Goal: Task Accomplishment & Management: Use online tool/utility

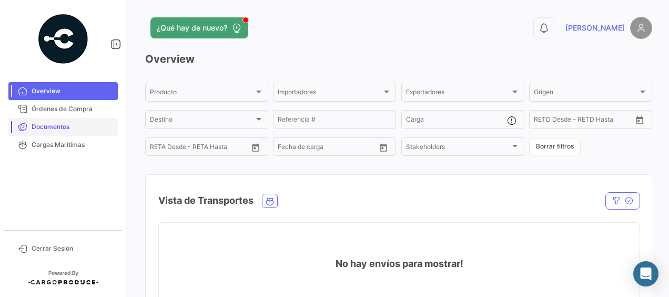
drag, startPoint x: 57, startPoint y: 124, endPoint x: 76, endPoint y: 126, distance: 19.0
click at [57, 124] on span "Documentos" at bounding box center [73, 126] width 82 height 9
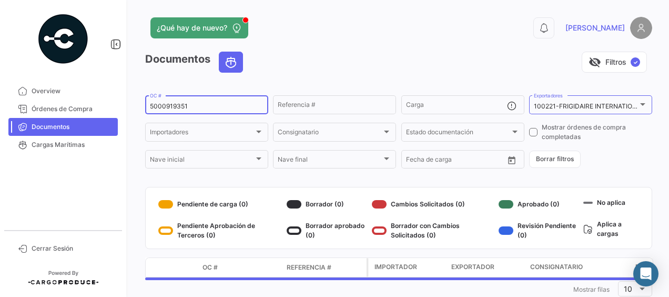
click at [226, 107] on input "5000919351" at bounding box center [207, 106] width 114 height 7
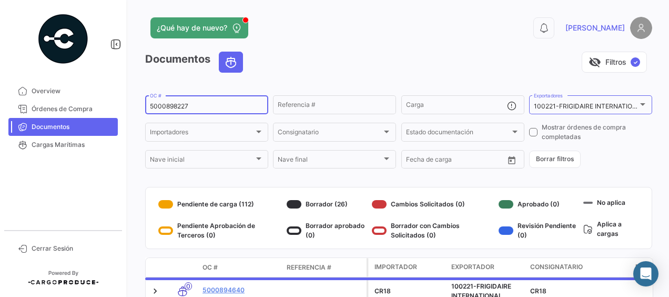
type input "5000898227"
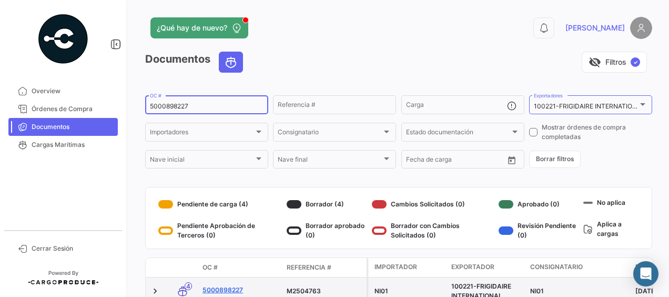
click at [215, 288] on link "5000898227" at bounding box center [240, 289] width 76 height 9
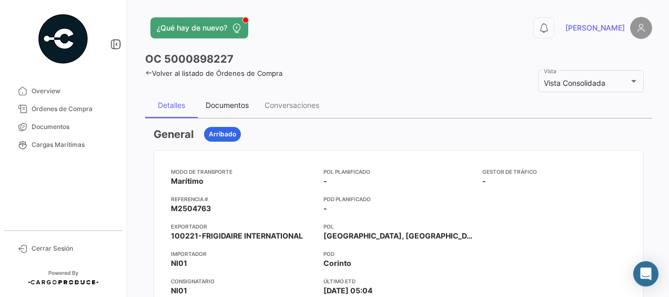
click at [239, 105] on div "Documentos" at bounding box center [227, 104] width 43 height 9
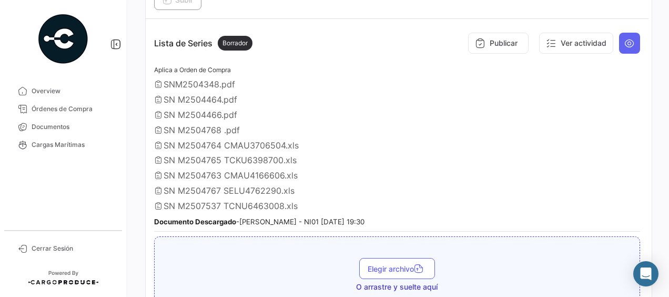
scroll to position [1052, 0]
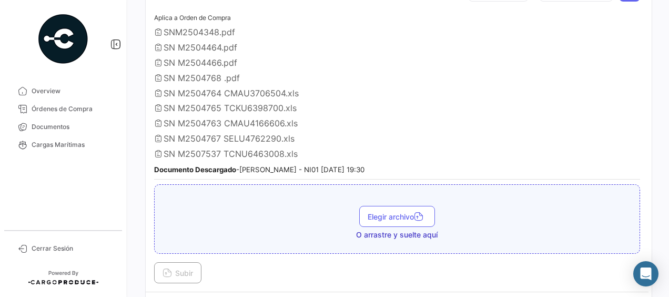
drag, startPoint x: 303, startPoint y: 139, endPoint x: 164, endPoint y: 142, distance: 138.9
click at [164, 148] on div "SN M2507537 TCNU6463008.xls" at bounding box center [397, 153] width 486 height 11
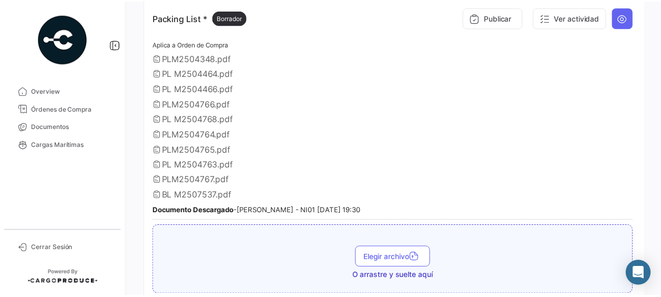
scroll to position [1367, 0]
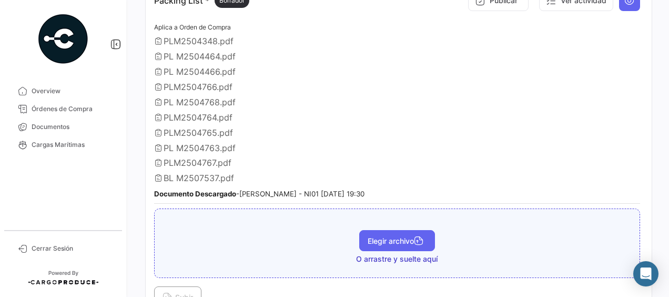
click at [399, 236] on span "Elegir archivo" at bounding box center [397, 240] width 59 height 9
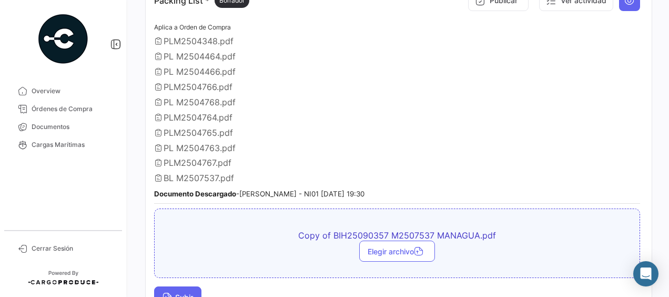
click at [193, 292] on span "Subir" at bounding box center [177, 296] width 30 height 9
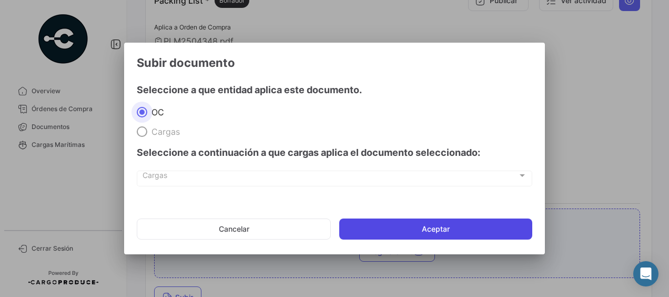
click at [414, 229] on button "Aceptar" at bounding box center [435, 228] width 193 height 21
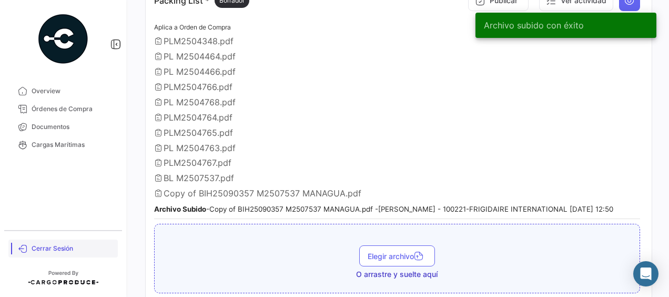
click at [54, 248] on span "Cerrar Sesión" at bounding box center [73, 247] width 82 height 9
